Goal: Transaction & Acquisition: Purchase product/service

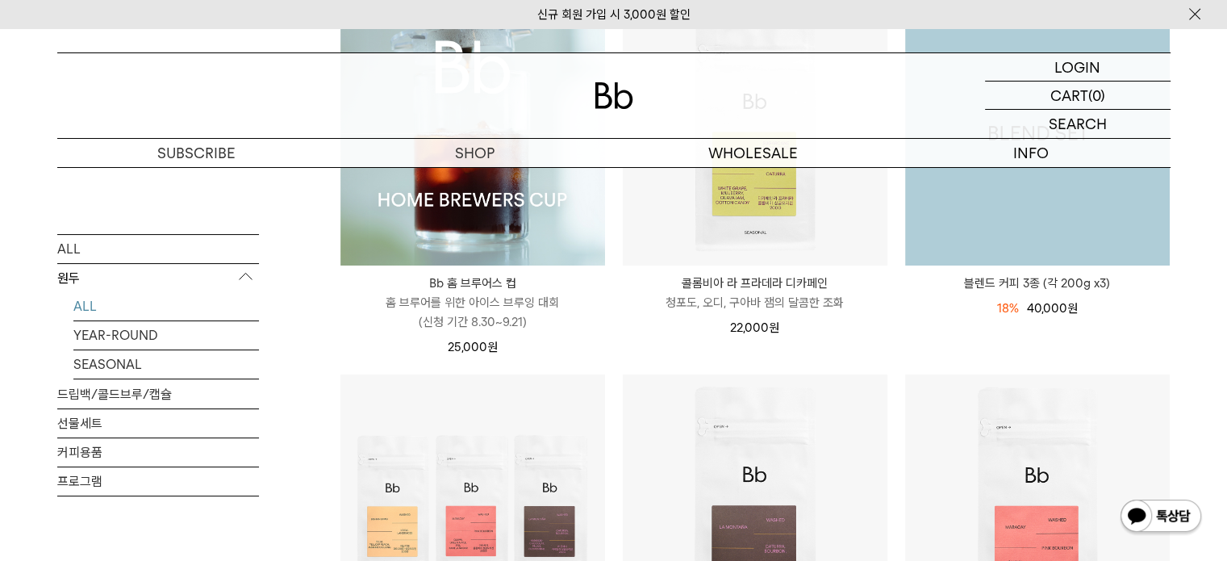
click at [1072, 224] on img at bounding box center [1037, 133] width 265 height 265
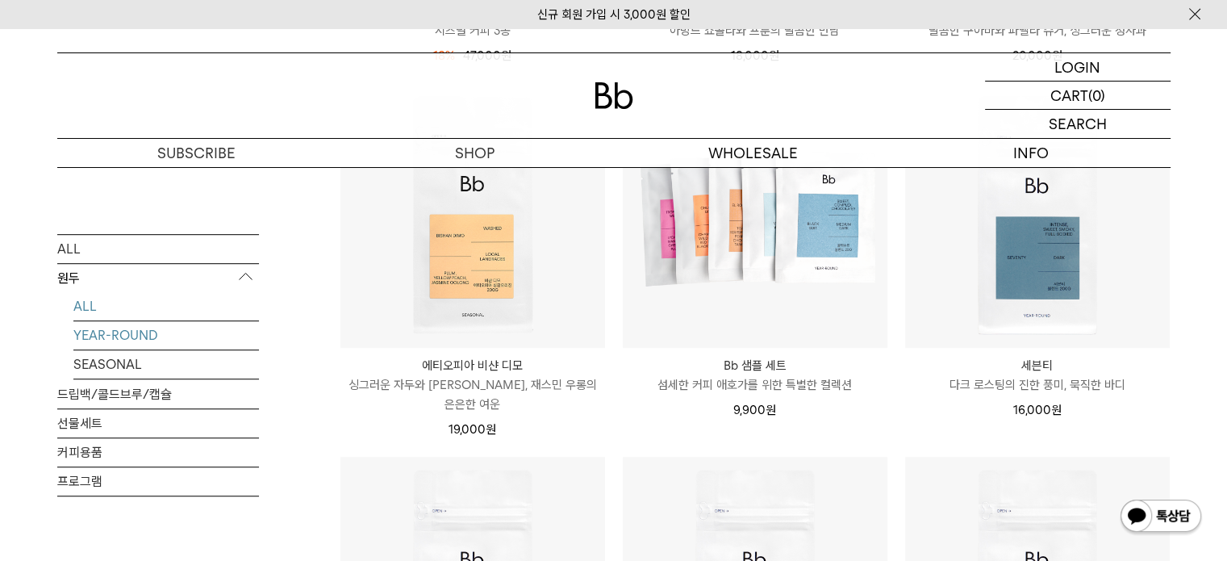
click at [193, 336] on link "YEAR-ROUND" at bounding box center [166, 335] width 186 height 28
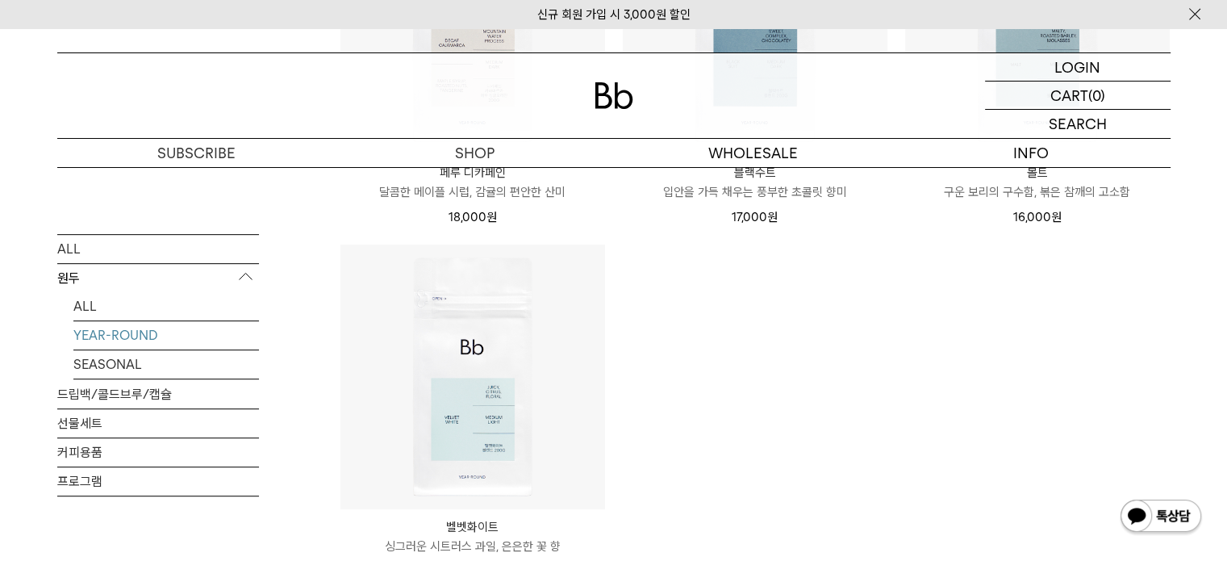
scroll to position [888, 0]
